Goal: Transaction & Acquisition: Purchase product/service

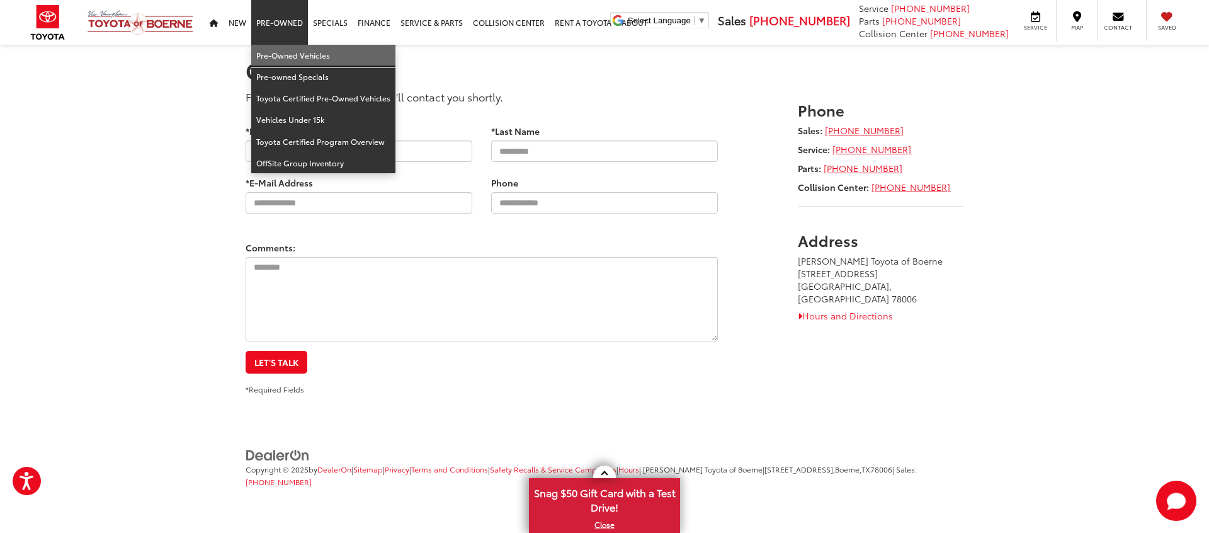
click at [296, 51] on link "Pre-Owned Vehicles" at bounding box center [323, 55] width 144 height 21
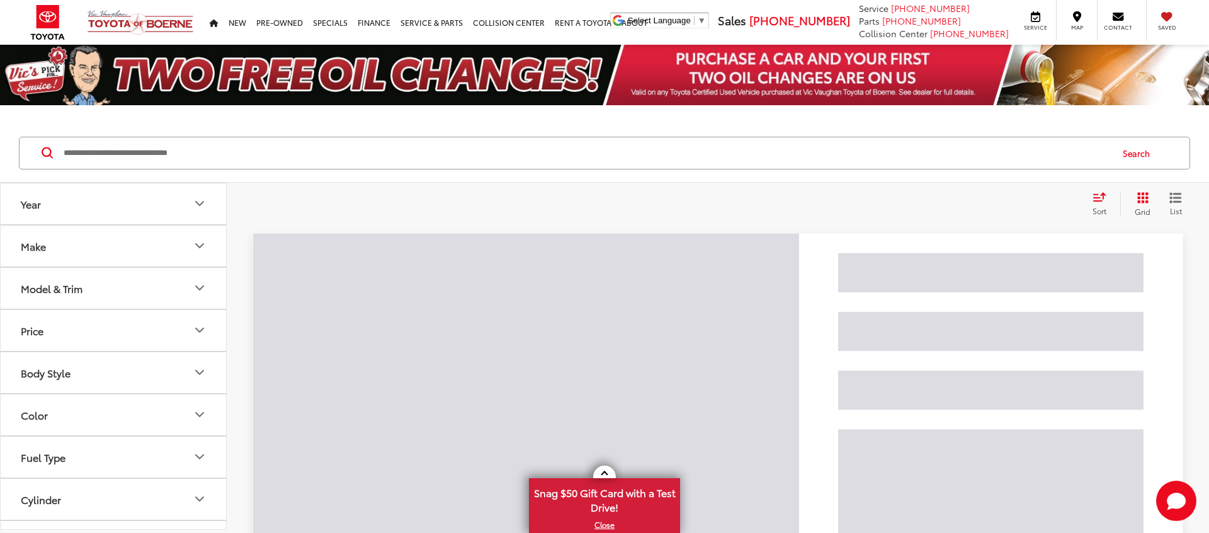
click at [296, 152] on input "Search by Make, Model, or Keyword" at bounding box center [586, 153] width 1048 height 30
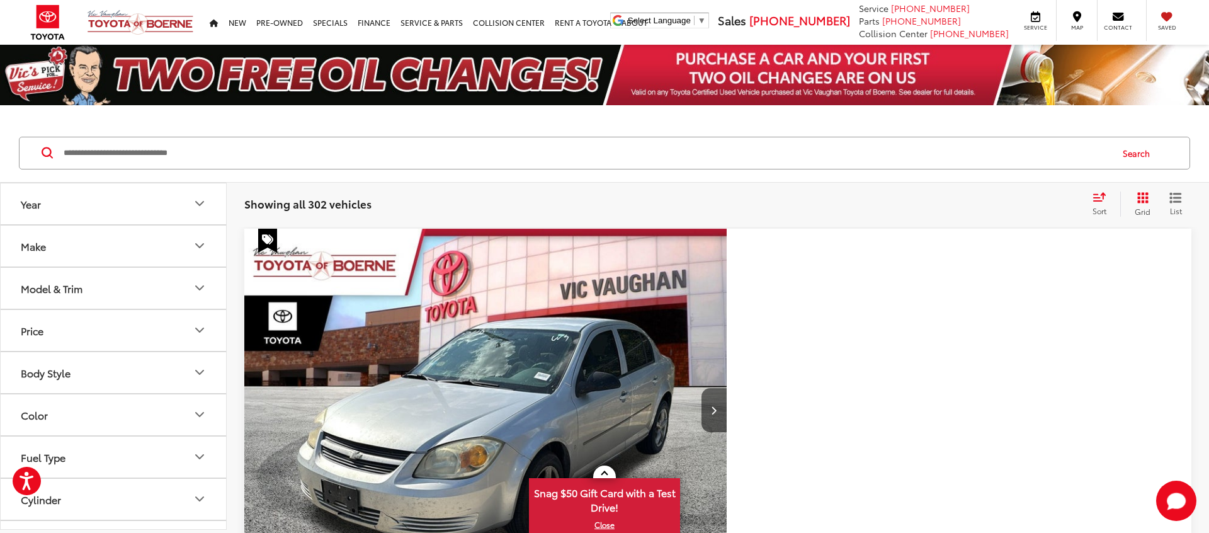
click at [193, 281] on icon "Model & Trim" at bounding box center [199, 287] width 15 height 15
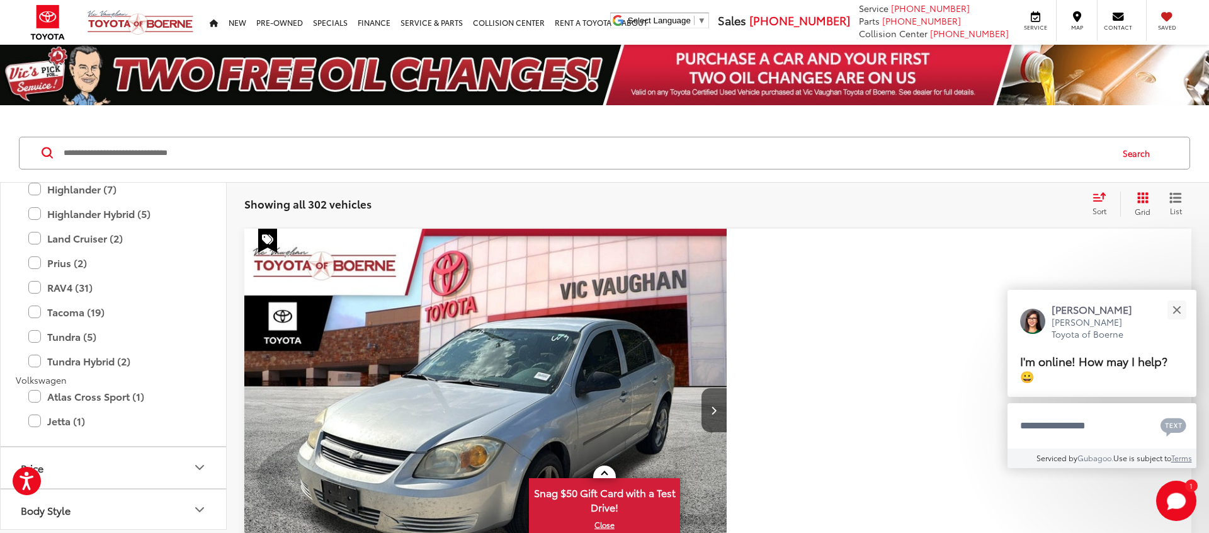
scroll to position [2051, 0]
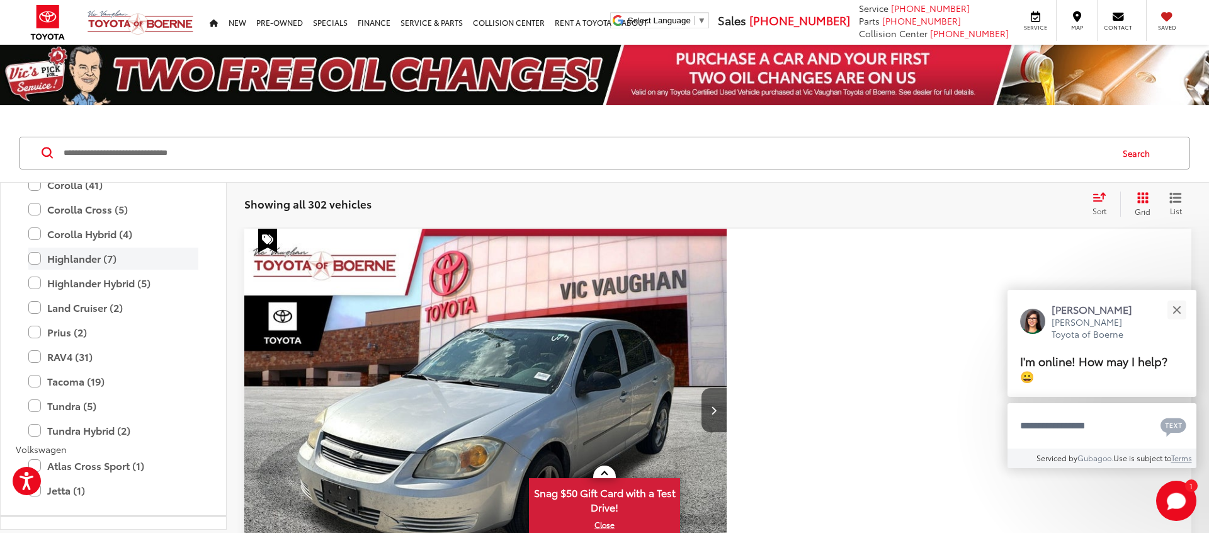
click at [84, 259] on label "Highlander (7)" at bounding box center [113, 258] width 170 height 22
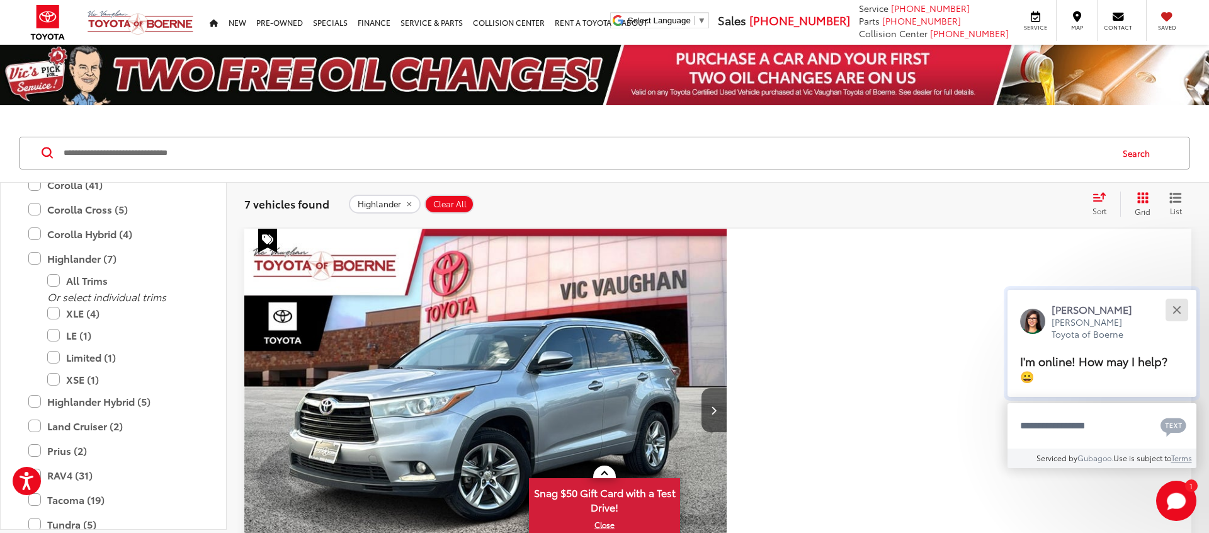
click at [1182, 323] on button "Close" at bounding box center [1176, 309] width 27 height 27
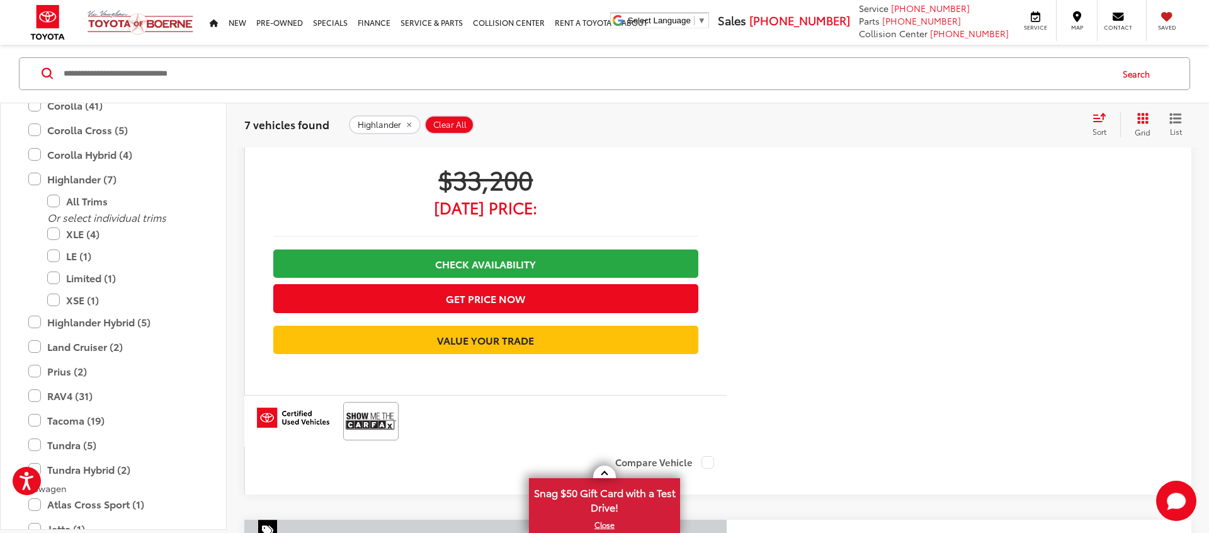
scroll to position [3513, 0]
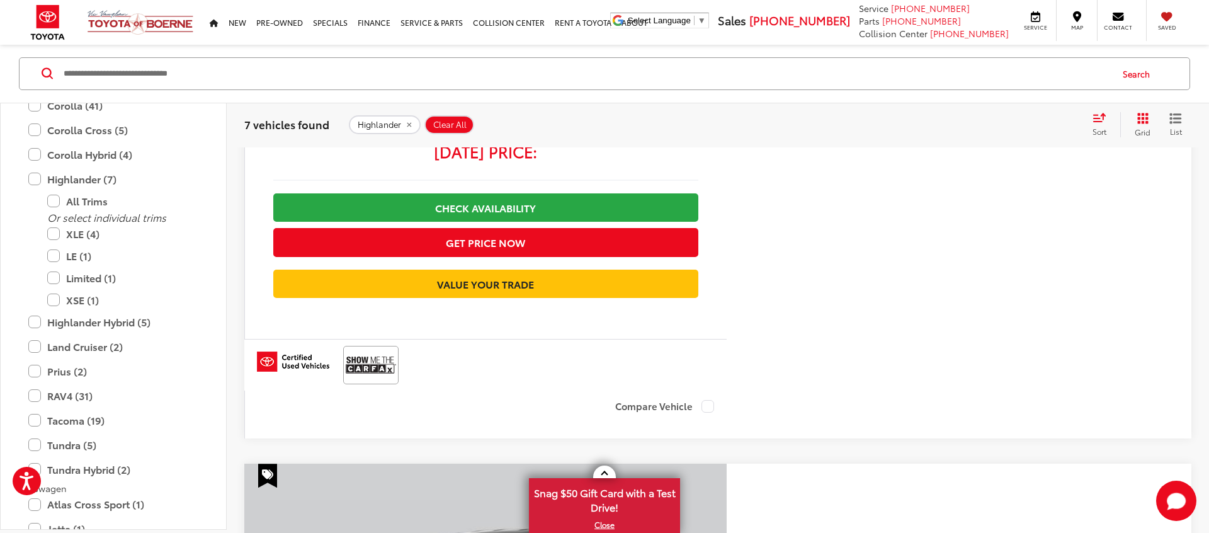
scroll to position [3025, 0]
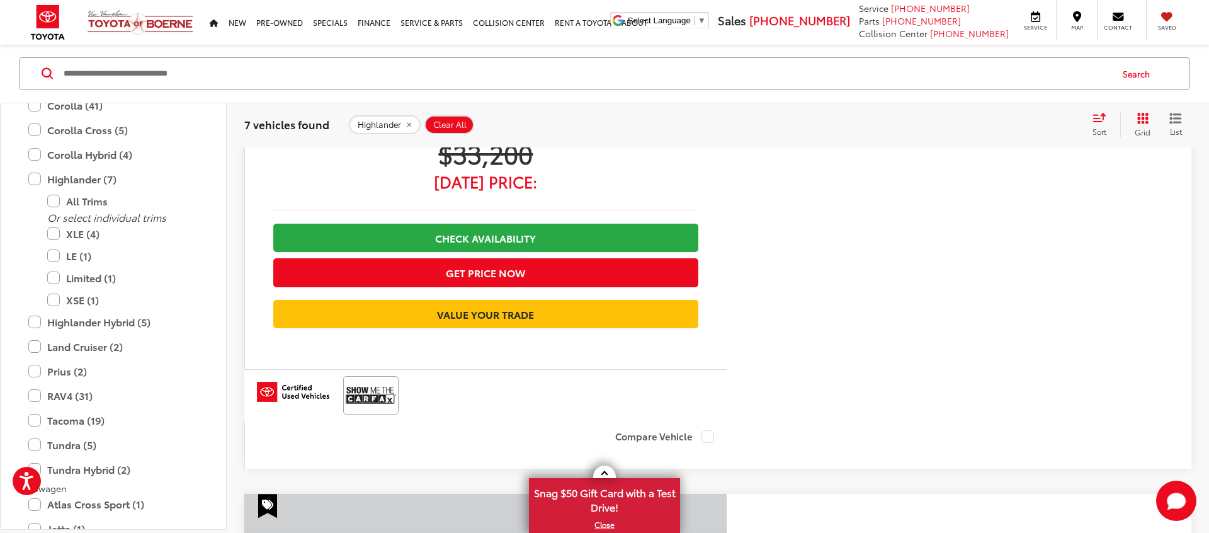
scroll to position [0, 2420]
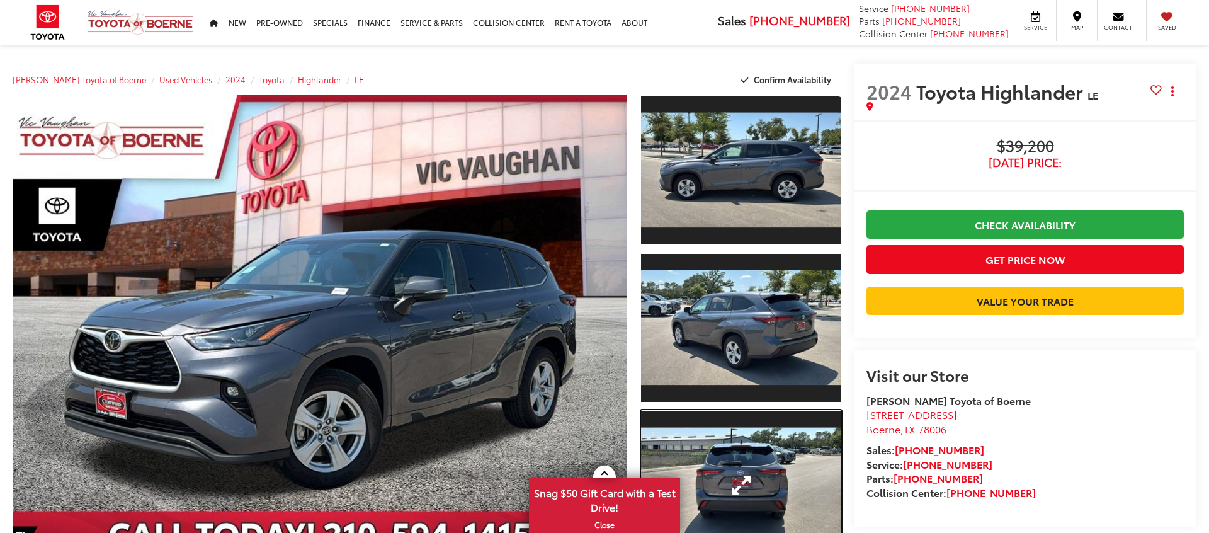
click at [764, 461] on link "Expand Photo 3" at bounding box center [741, 485] width 200 height 150
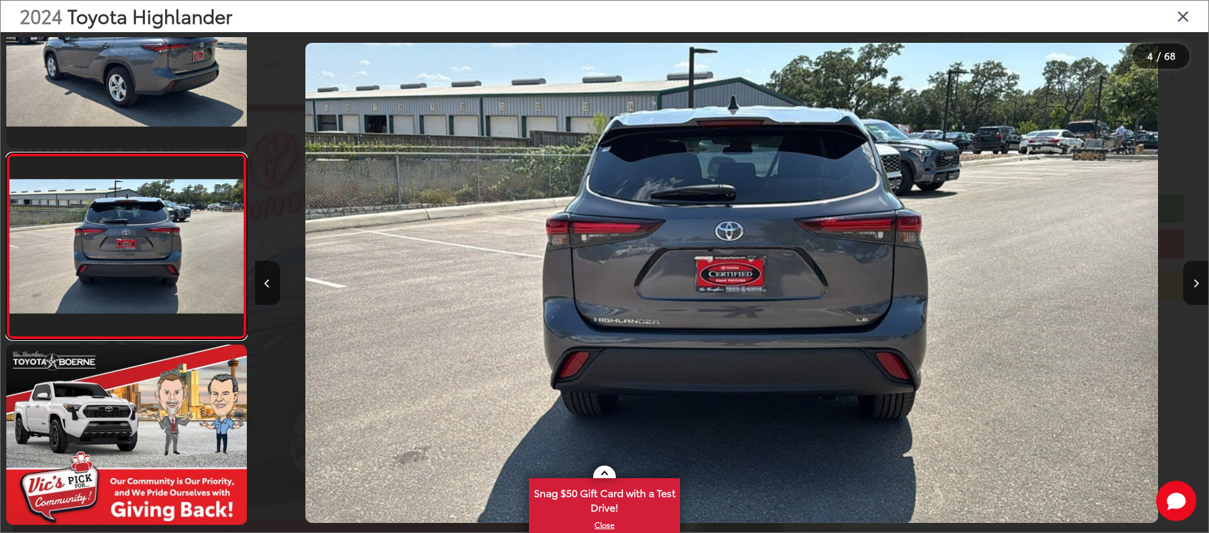
scroll to position [2242, 0]
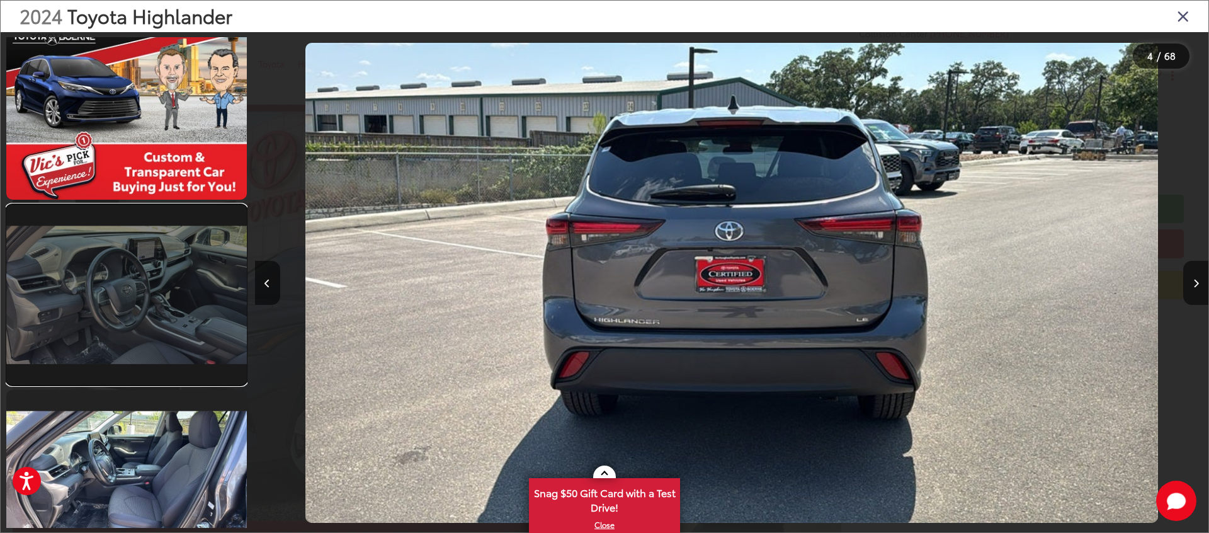
click at [183, 341] on link at bounding box center [126, 295] width 240 height 180
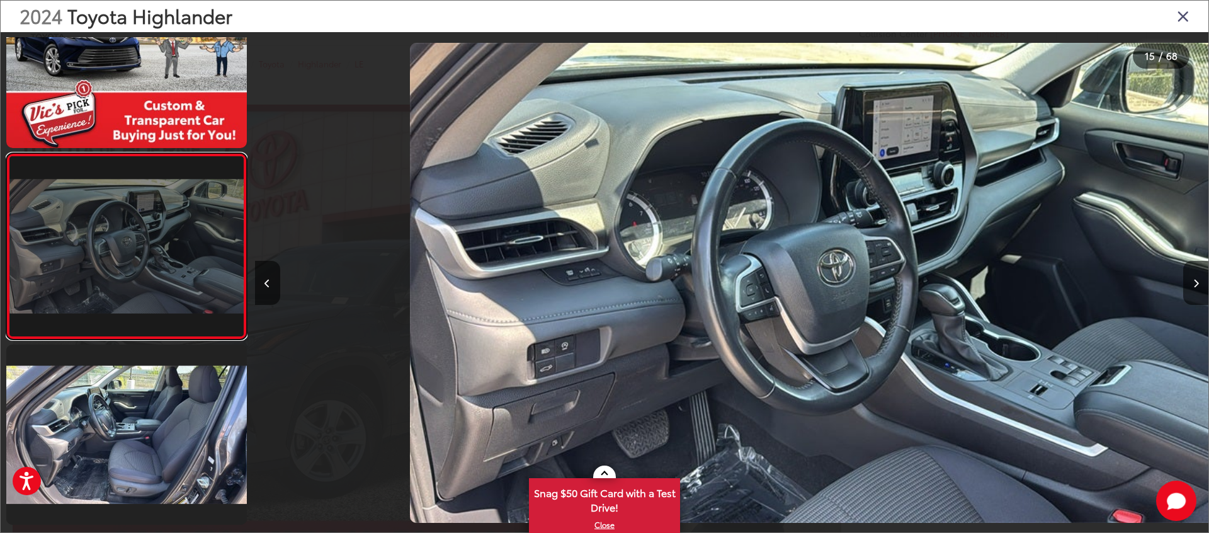
scroll to position [0, 13346]
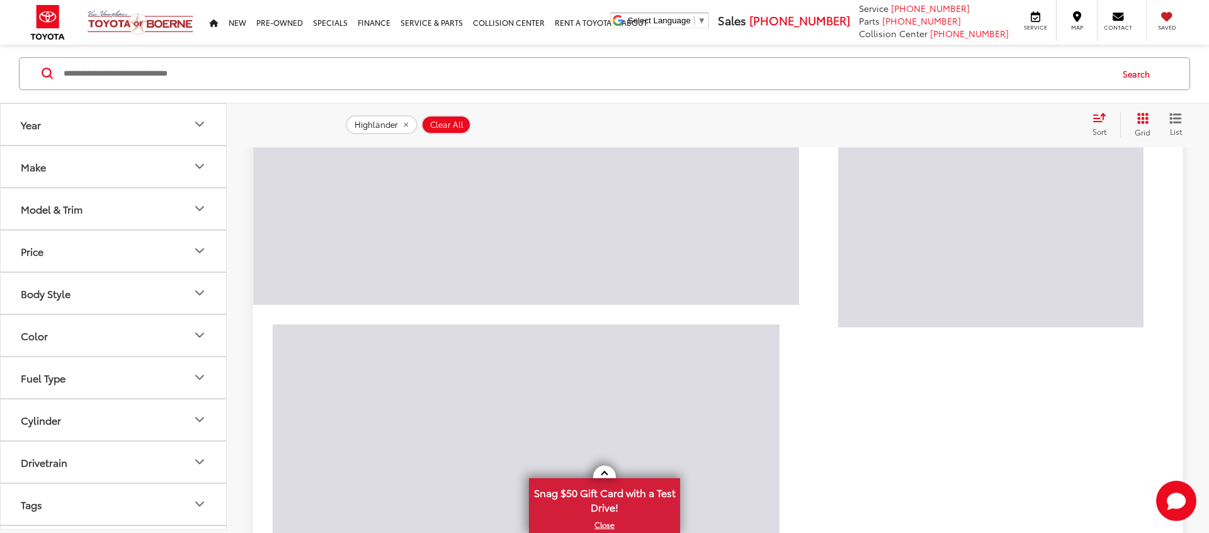
scroll to position [79, 0]
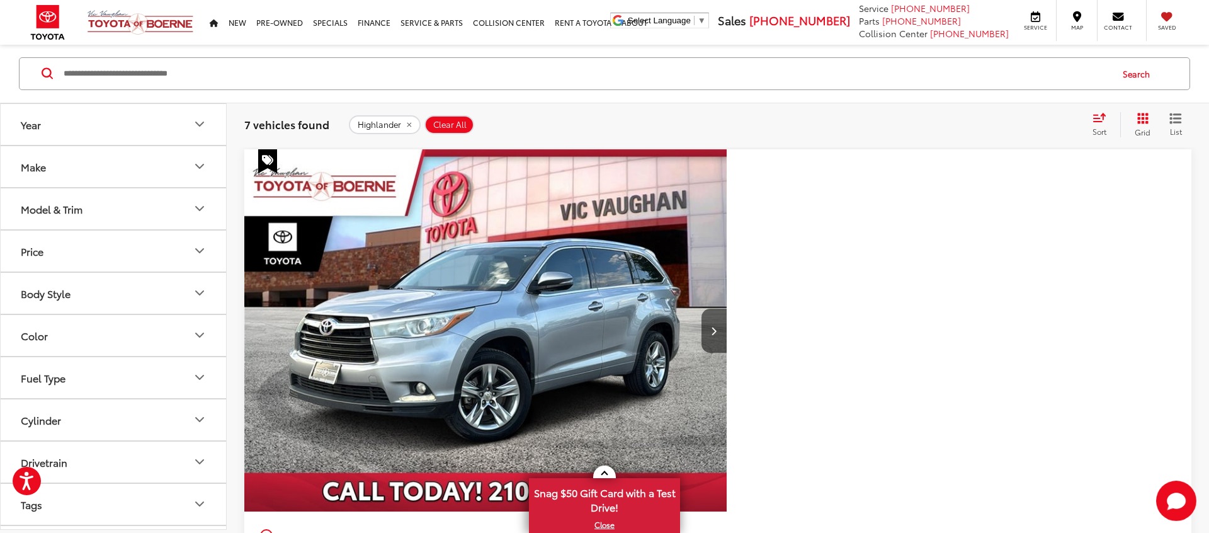
click at [146, 195] on button "Model & Trim" at bounding box center [114, 208] width 227 height 41
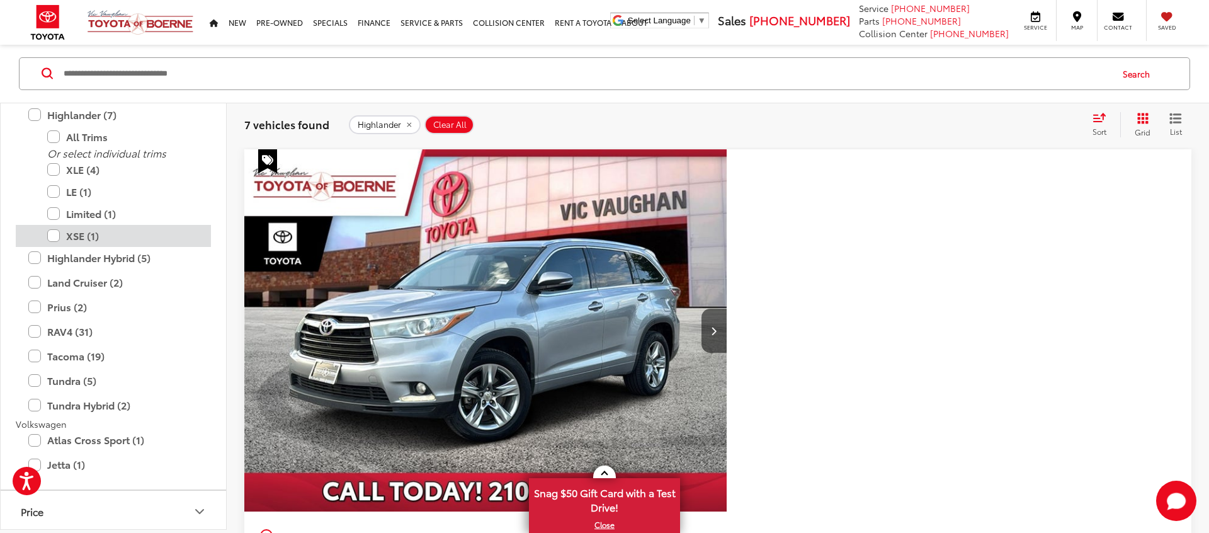
scroll to position [2116, 0]
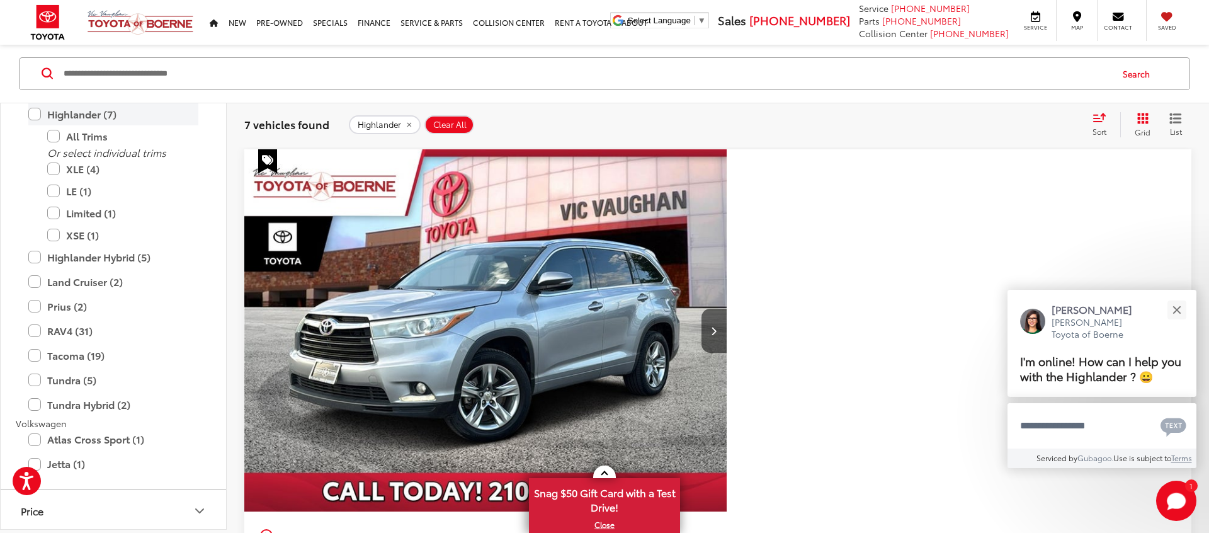
click at [38, 109] on label "Highlander (7)" at bounding box center [113, 114] width 170 height 22
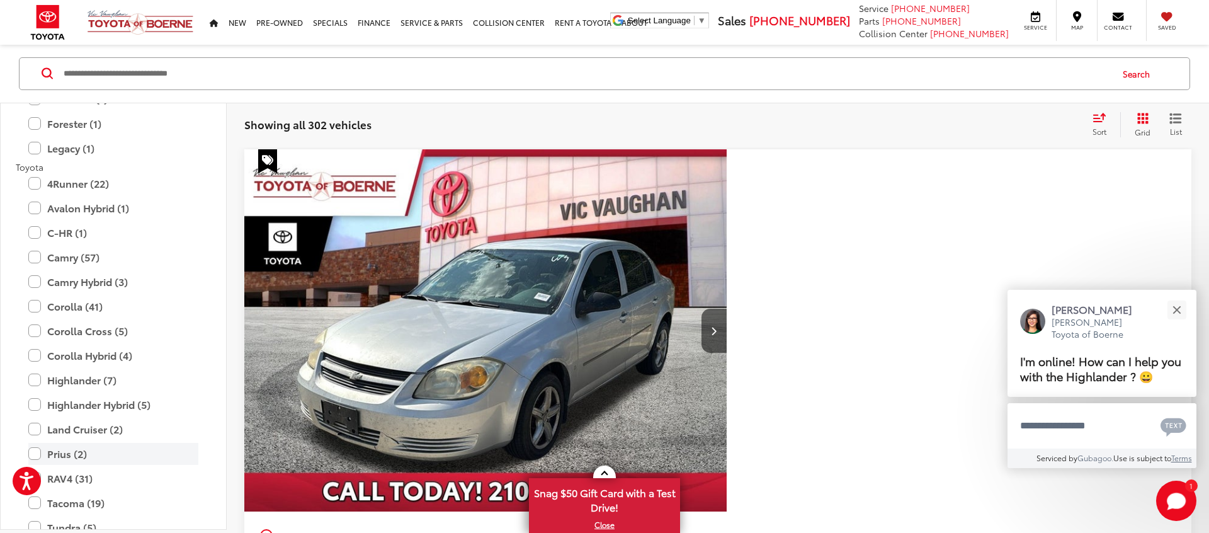
scroll to position [1844, 0]
